Goal: Information Seeking & Learning: Learn about a topic

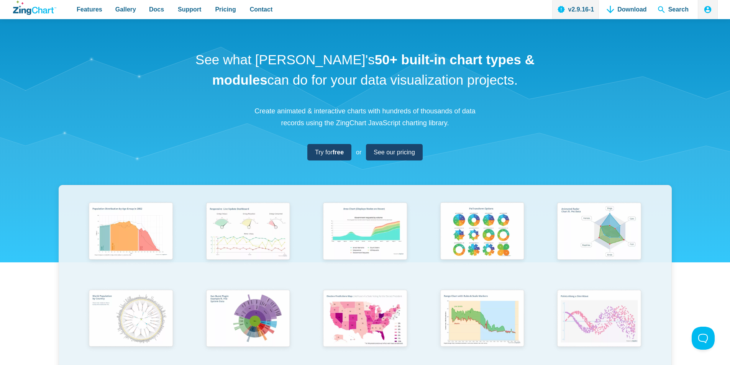
click at [147, 25] on div "See what ZingChart's 50+ built-in chart types & modules can do for your data vi…" at bounding box center [365, 253] width 730 height 469
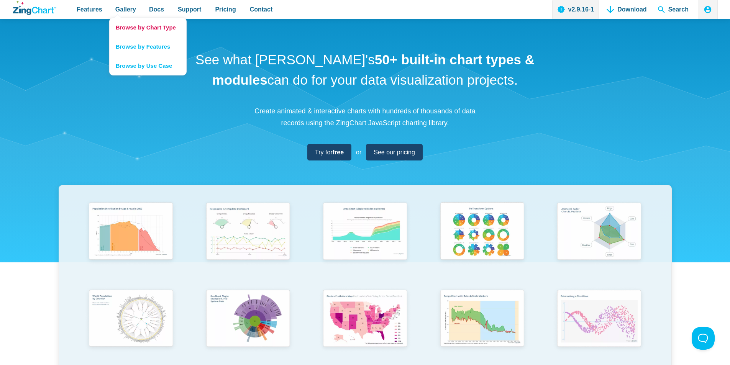
click at [124, 23] on link "Browse by Chart Type" at bounding box center [148, 27] width 77 height 19
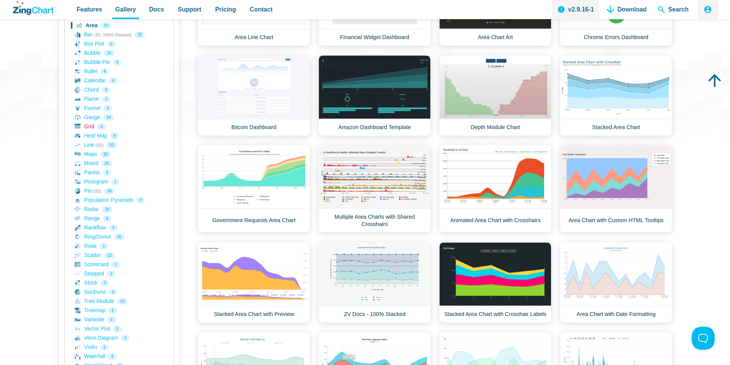
scroll to position [115, 0]
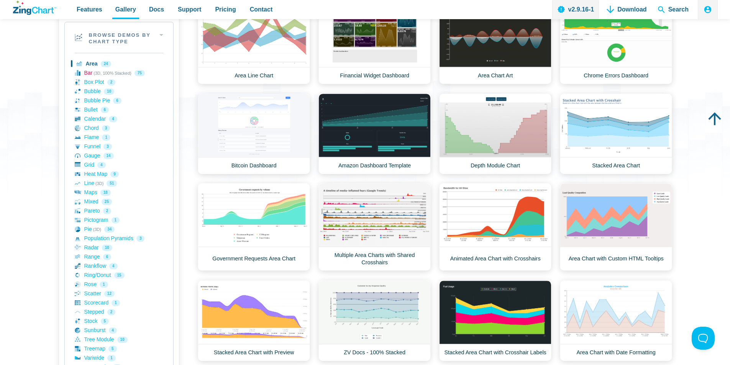
click at [89, 75] on link "Bar (3D, 100% Stacked) 75" at bounding box center [119, 73] width 88 height 9
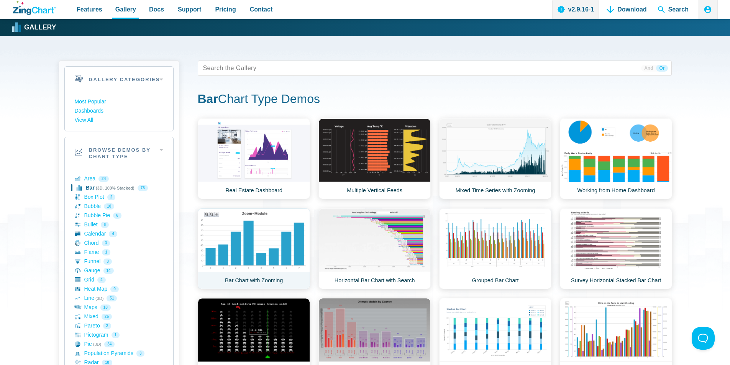
click at [260, 237] on link "Bar Chart with Zooming" at bounding box center [254, 248] width 112 height 81
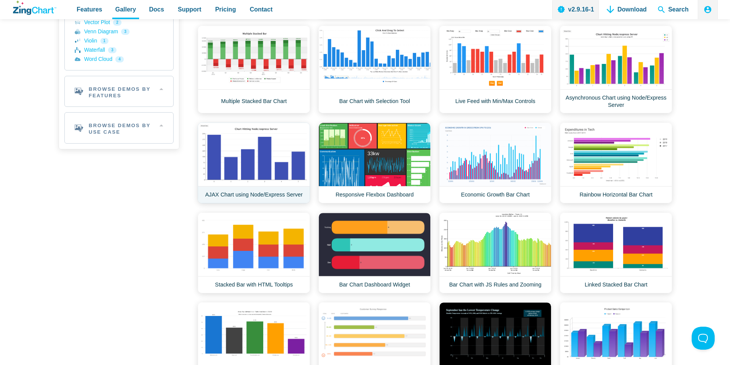
scroll to position [498, 0]
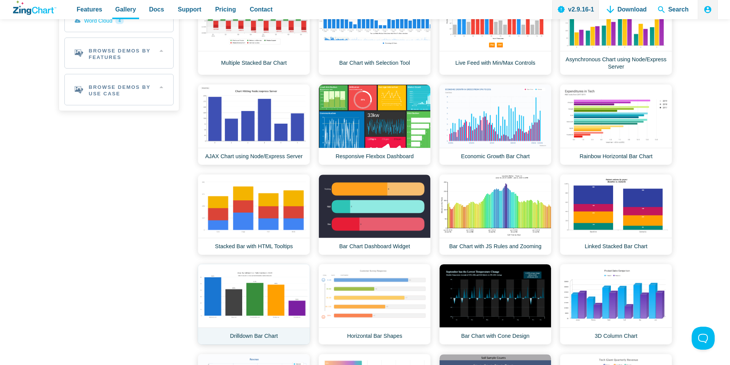
click at [267, 297] on link "Drilldown Bar Chart" at bounding box center [254, 304] width 112 height 81
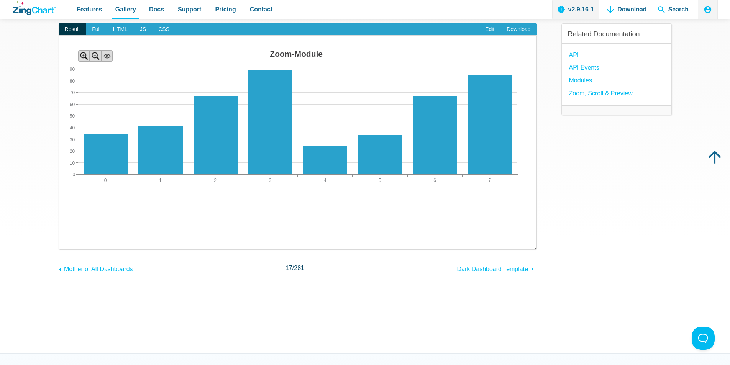
scroll to position [38, 0]
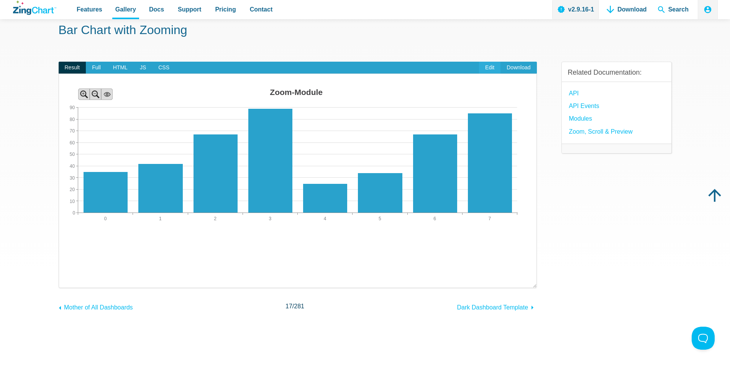
click at [489, 70] on link "Edit" at bounding box center [489, 68] width 21 height 12
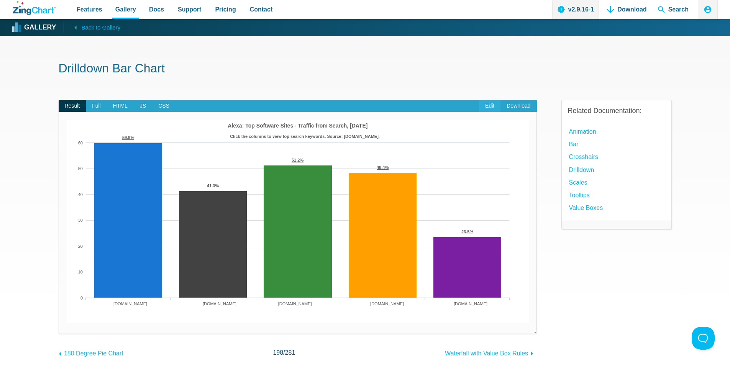
click at [489, 104] on link "Edit" at bounding box center [489, 106] width 21 height 12
